Goal: Find specific page/section: Find specific page/section

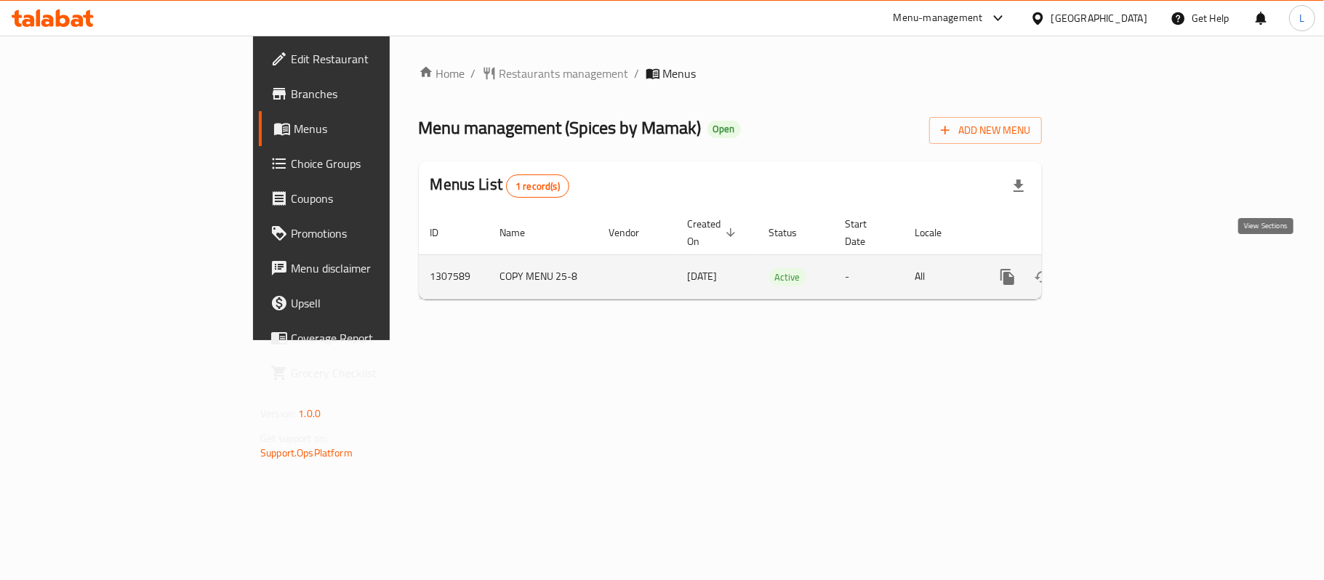
click at [1121, 269] on icon "enhanced table" at bounding box center [1112, 276] width 17 height 17
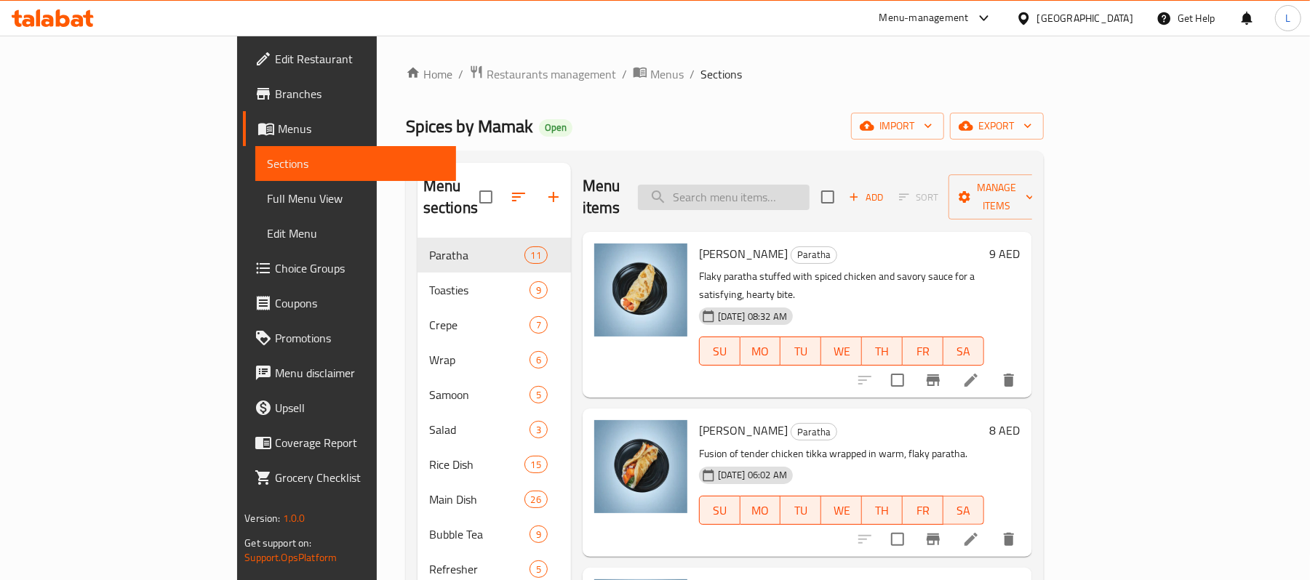
click at [750, 185] on input "search" at bounding box center [724, 197] width 172 height 25
paste input "704562"
click at [750, 185] on input "704562" at bounding box center [724, 197] width 172 height 25
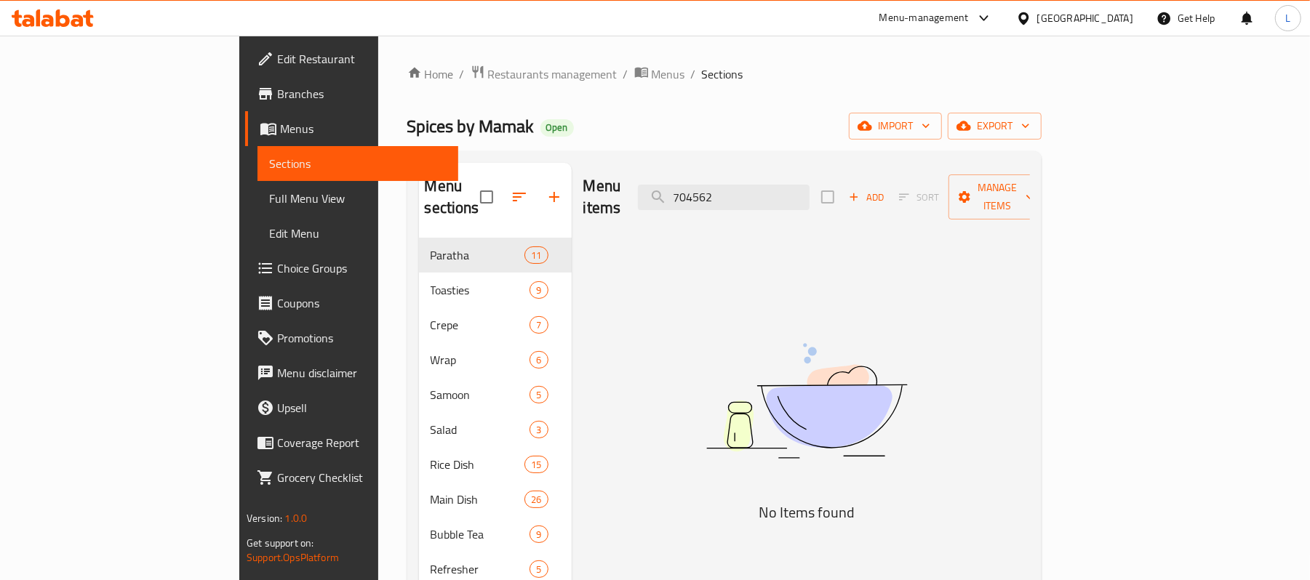
drag, startPoint x: 839, startPoint y: 182, endPoint x: 675, endPoint y: 184, distance: 164.4
click at [675, 184] on div "Menu items 704562 Add Sort Manage items" at bounding box center [806, 197] width 446 height 69
paste input "Okinawa Bubble Tea"
click at [782, 190] on input "Okinawa Bubble Tea" at bounding box center [724, 197] width 172 height 25
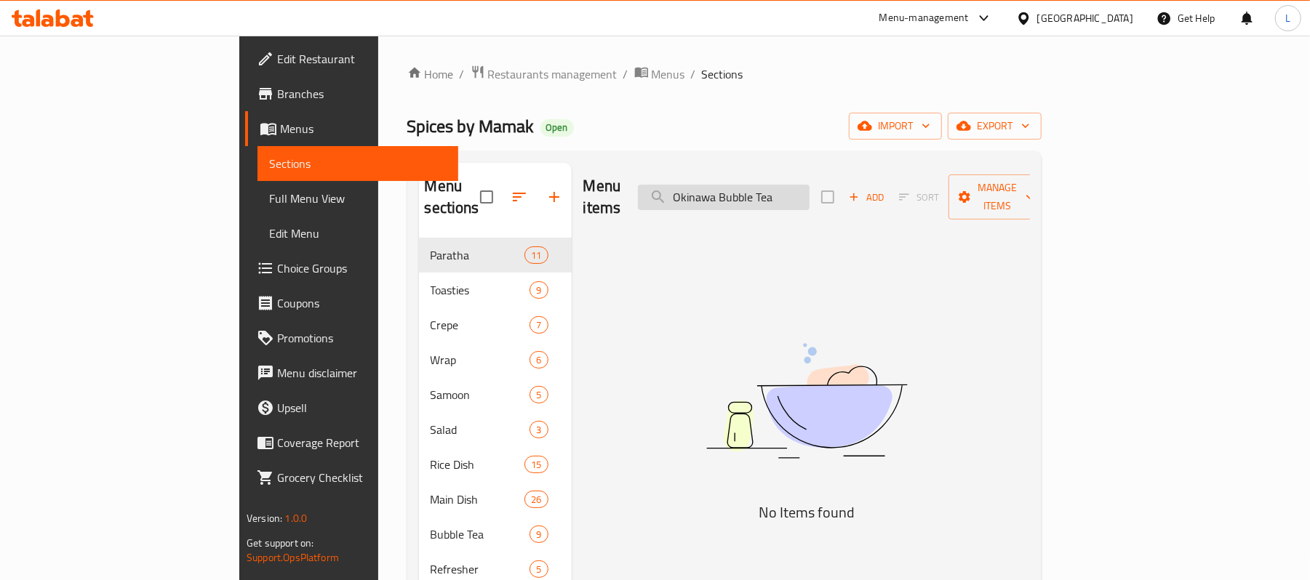
click at [809, 185] on input "Okinawa Bubble Tea" at bounding box center [724, 197] width 172 height 25
drag, startPoint x: 806, startPoint y: 182, endPoint x: 689, endPoint y: 191, distance: 117.4
click at [689, 191] on div "Menu items Okinawa Bubble Tea Add Sort Manage items" at bounding box center [806, 197] width 446 height 69
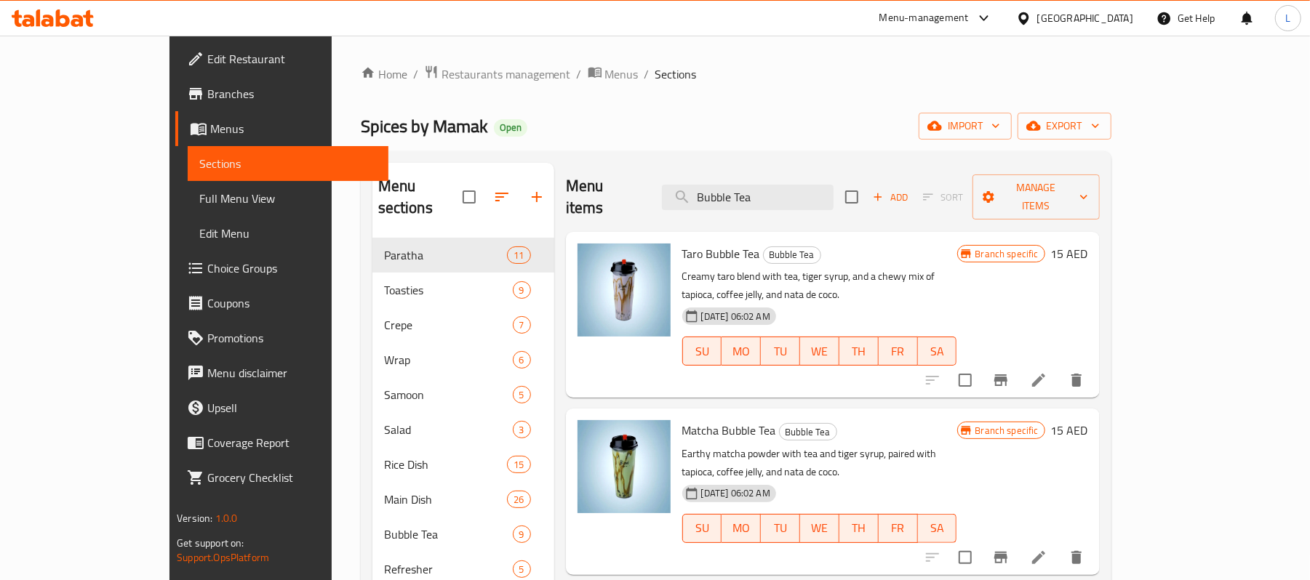
click at [833, 204] on div "Menu items Bubble Tea Add Sort Manage items" at bounding box center [833, 197] width 534 height 69
drag, startPoint x: 829, startPoint y: 190, endPoint x: 620, endPoint y: 185, distance: 209.5
click at [622, 187] on div "Menu items Bubble Tea Add Sort Manage items" at bounding box center [833, 197] width 534 height 69
paste input "ocean"
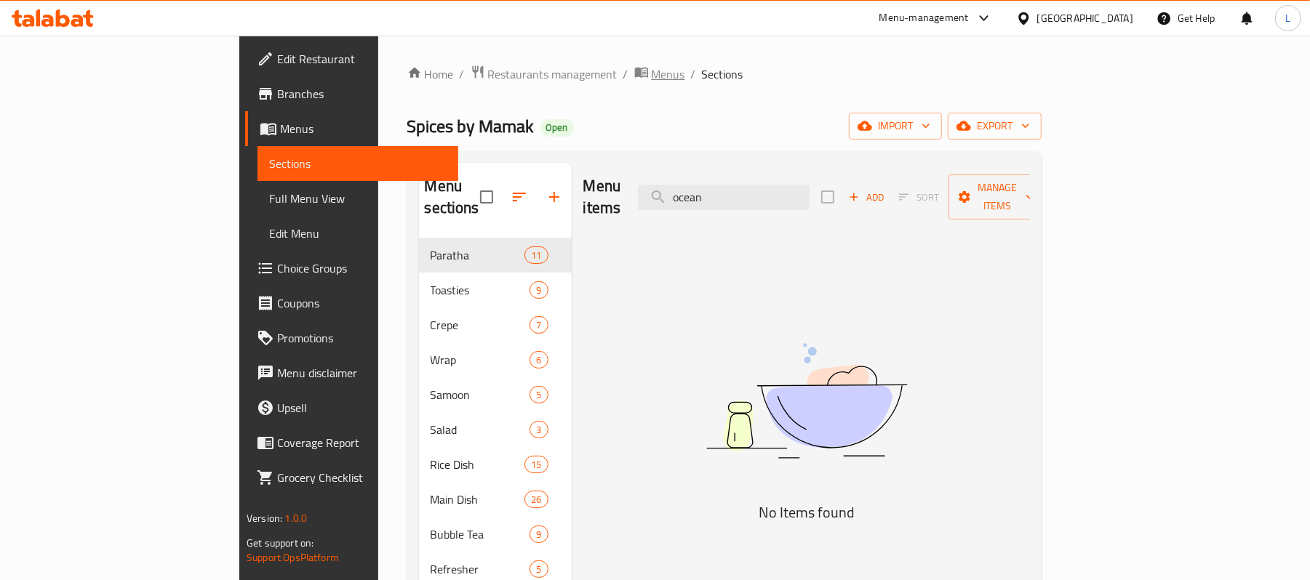
type input "ocean"
click at [652, 68] on span "Menus" at bounding box center [668, 73] width 33 height 17
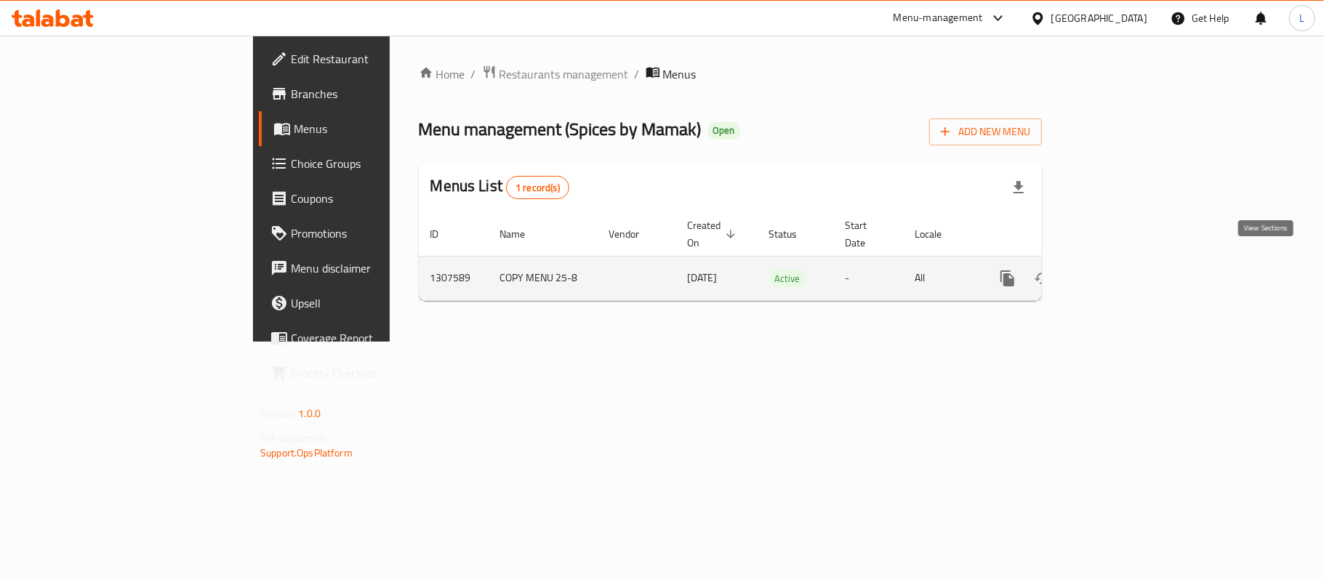
click at [1119, 272] on icon "enhanced table" at bounding box center [1112, 278] width 13 height 13
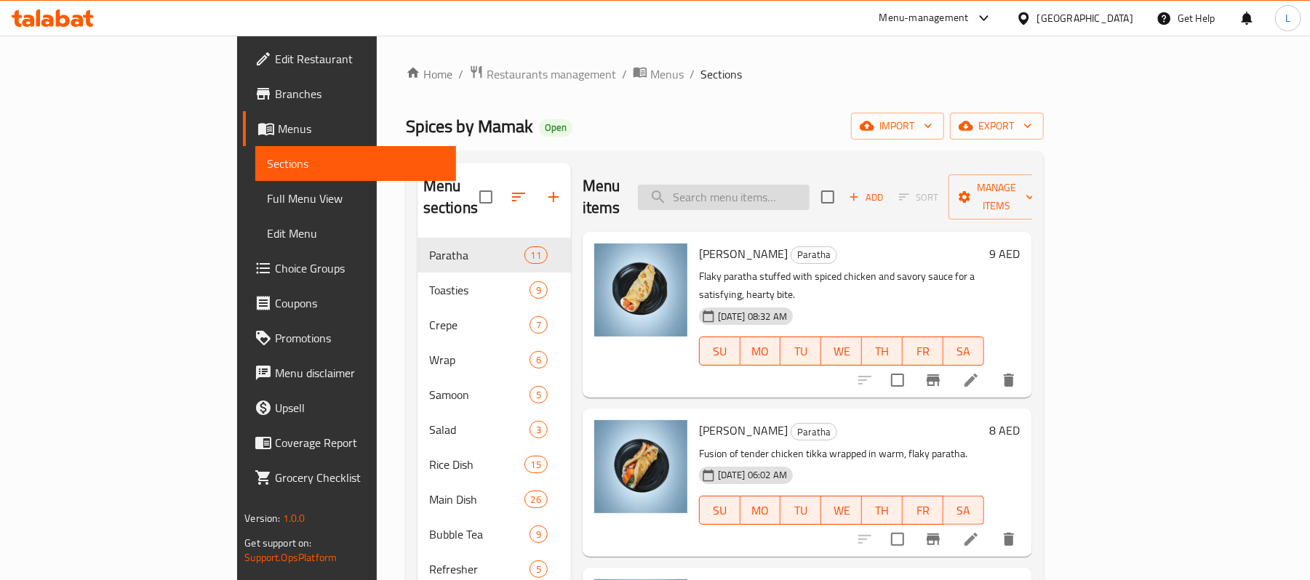
click at [803, 196] on input "search" at bounding box center [724, 197] width 172 height 25
paste input "ocean"
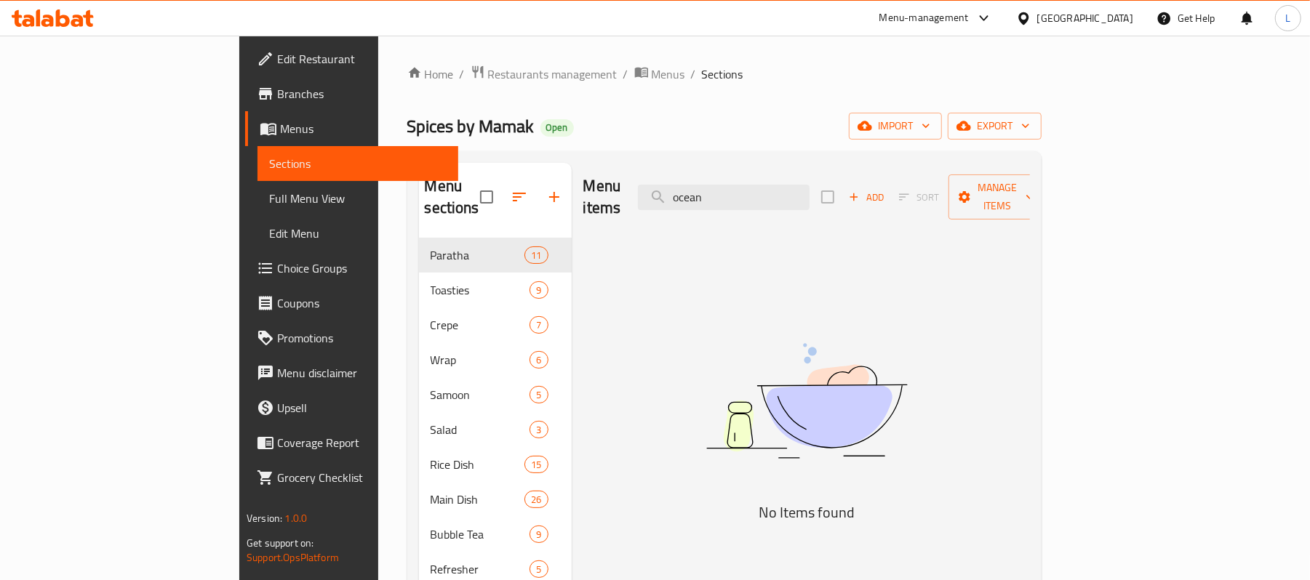
drag, startPoint x: 814, startPoint y: 190, endPoint x: 699, endPoint y: 193, distance: 115.7
click at [699, 193] on div "Menu items ocean Add Sort Manage items" at bounding box center [806, 197] width 446 height 69
paste input "berry"
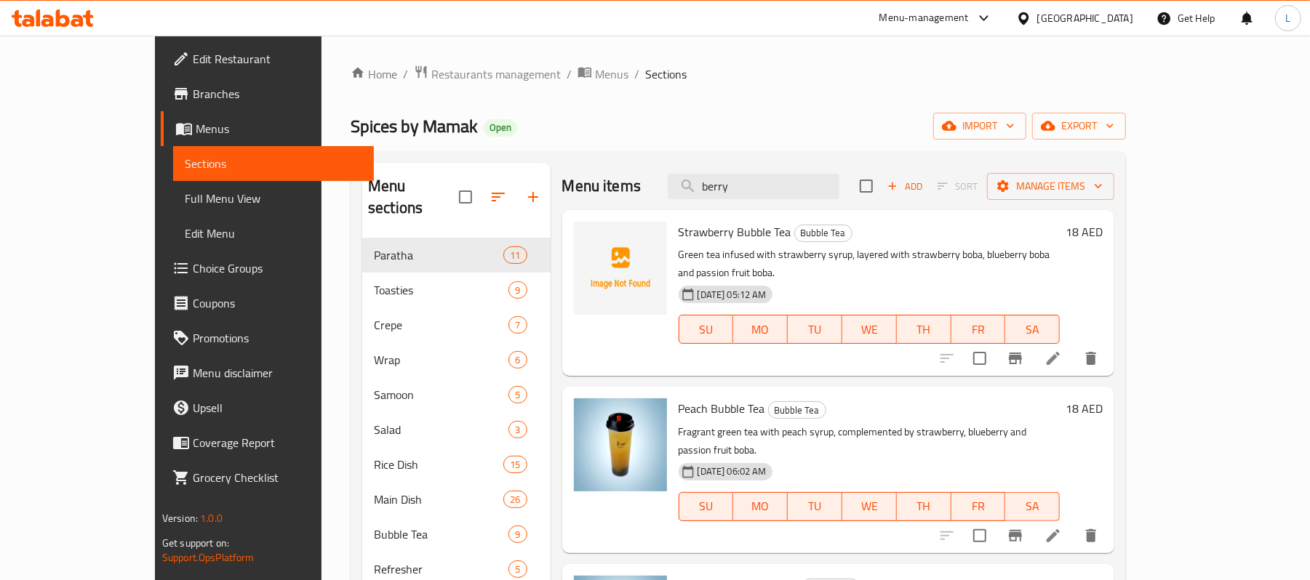
drag, startPoint x: 857, startPoint y: 188, endPoint x: 561, endPoint y: 193, distance: 295.3
click at [562, 193] on div "Menu items [PERSON_NAME] Add Sort Manage items" at bounding box center [838, 186] width 553 height 47
paste input "Lime"
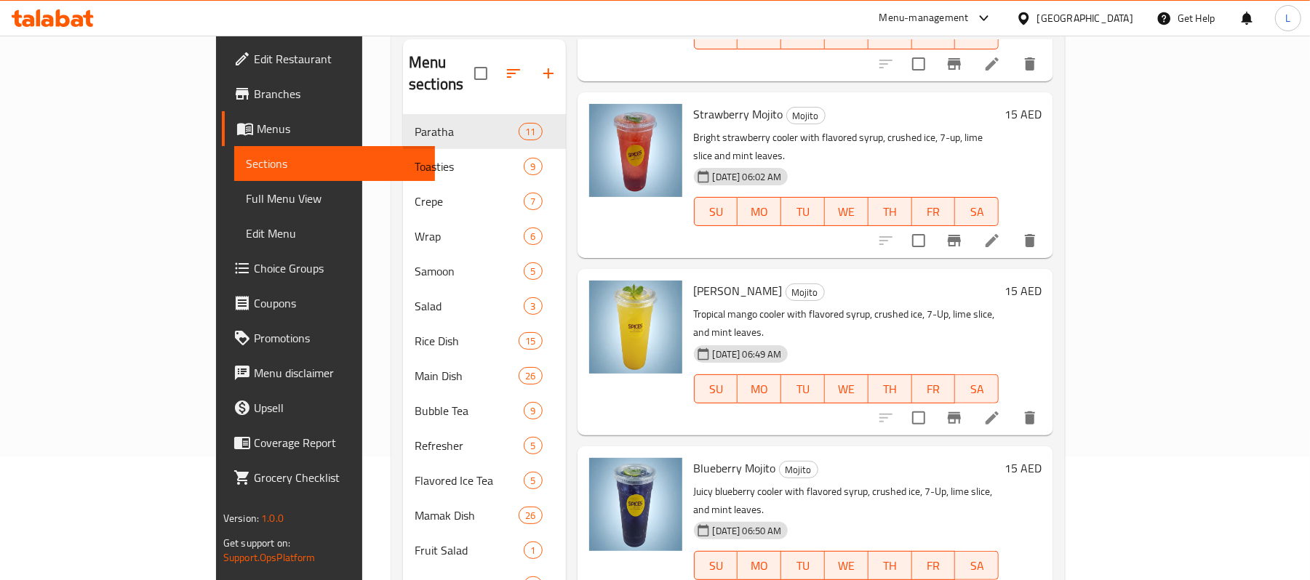
scroll to position [291, 0]
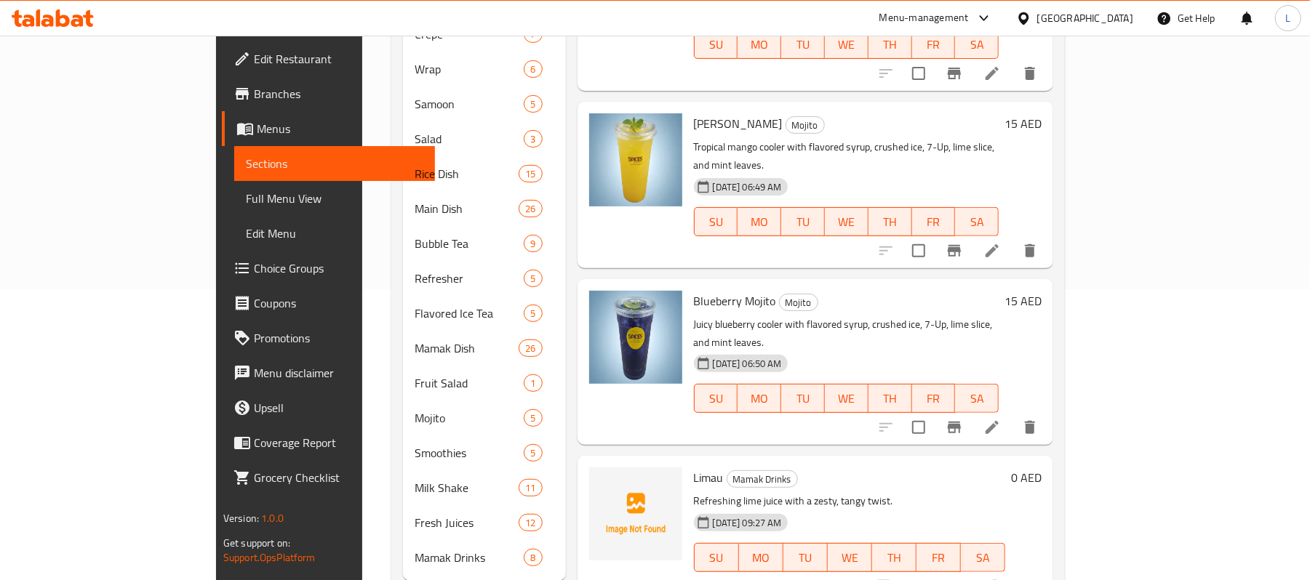
type input "Lime"
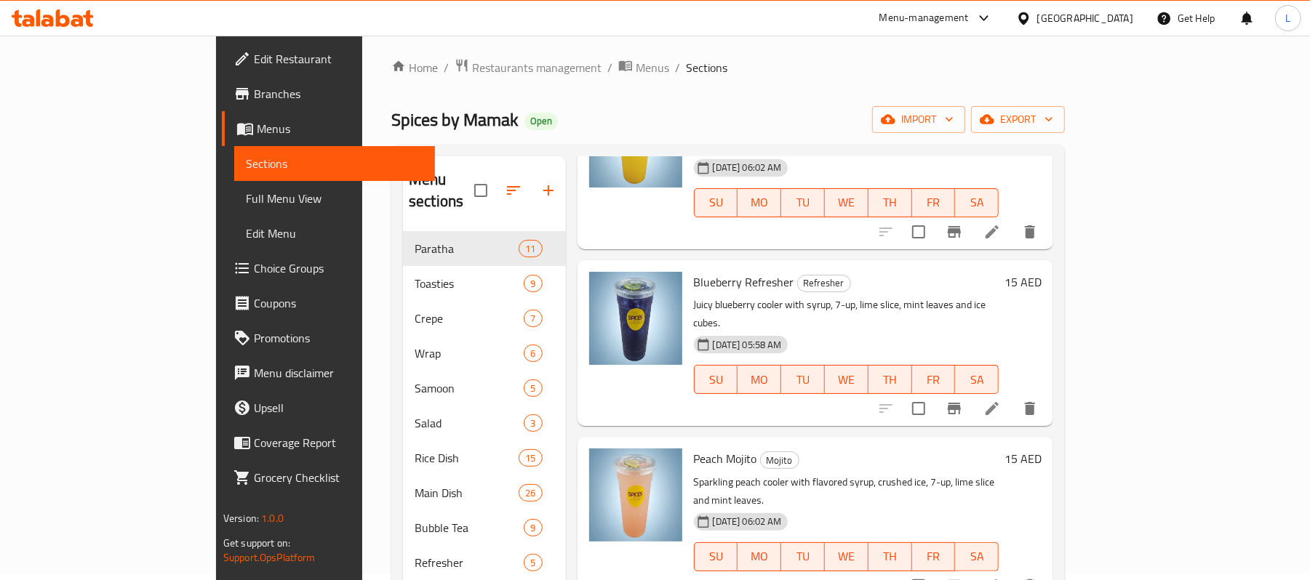
scroll to position [0, 0]
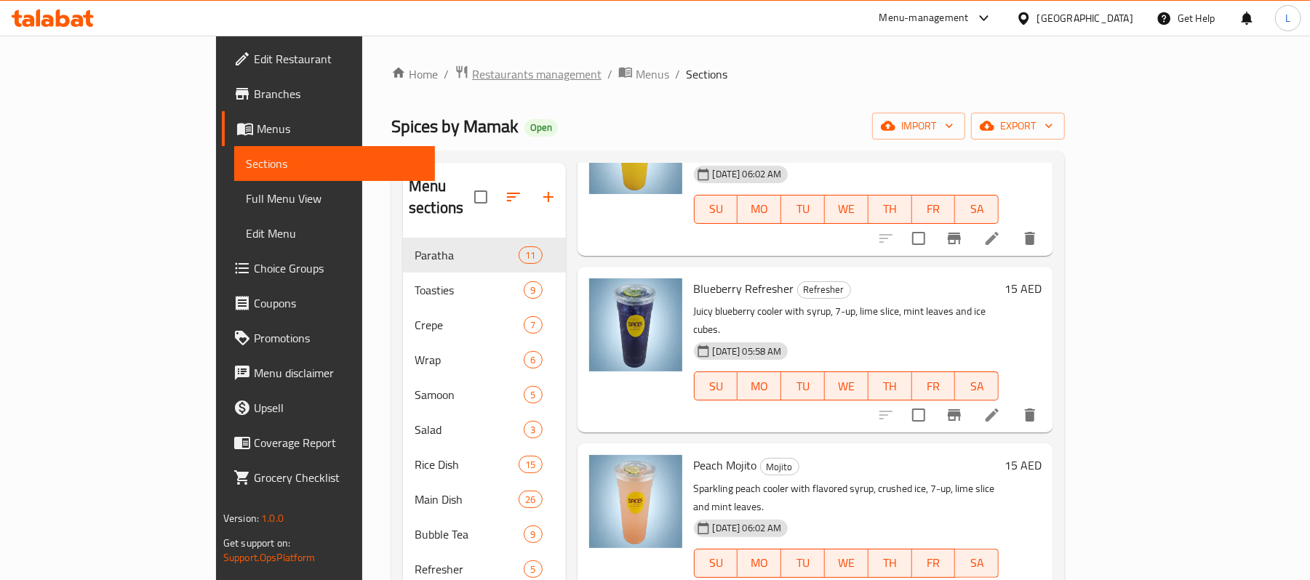
click at [472, 76] on span "Restaurants management" at bounding box center [536, 73] width 129 height 17
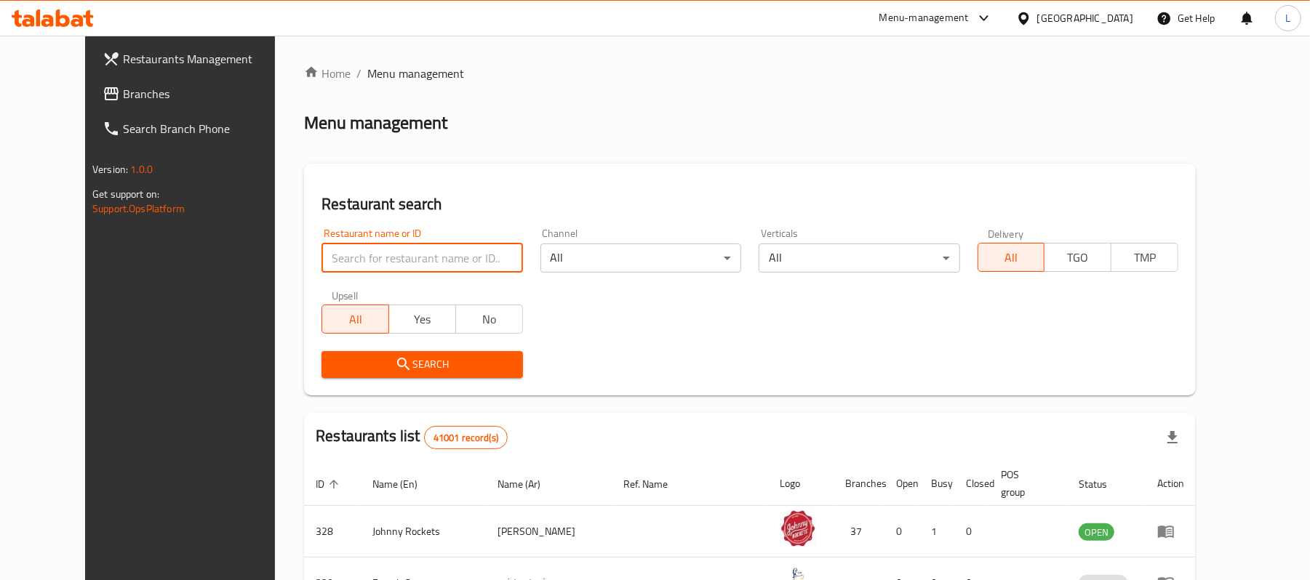
click at [406, 265] on input "search" at bounding box center [421, 258] width 201 height 29
paste input "769314"
type input "769314"
click at [336, 356] on span "Search" at bounding box center [421, 365] width 177 height 18
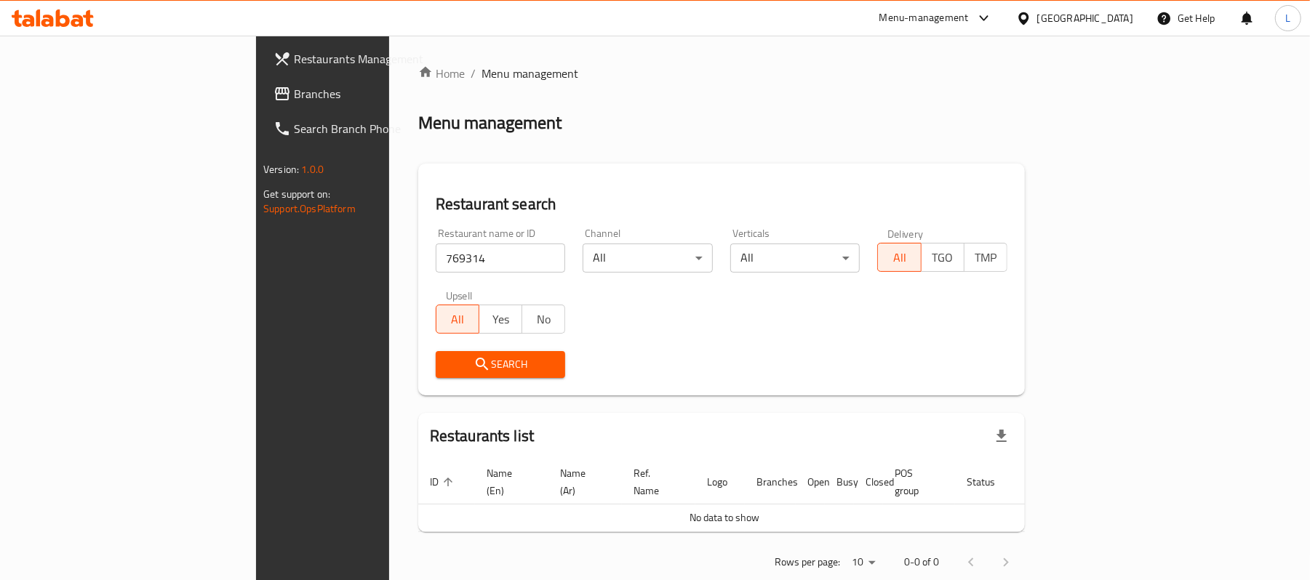
drag, startPoint x: 42, startPoint y: 95, endPoint x: 111, endPoint y: 9, distance: 110.2
click at [294, 95] on span "Branches" at bounding box center [378, 93] width 169 height 17
